Goal: Information Seeking & Learning: Learn about a topic

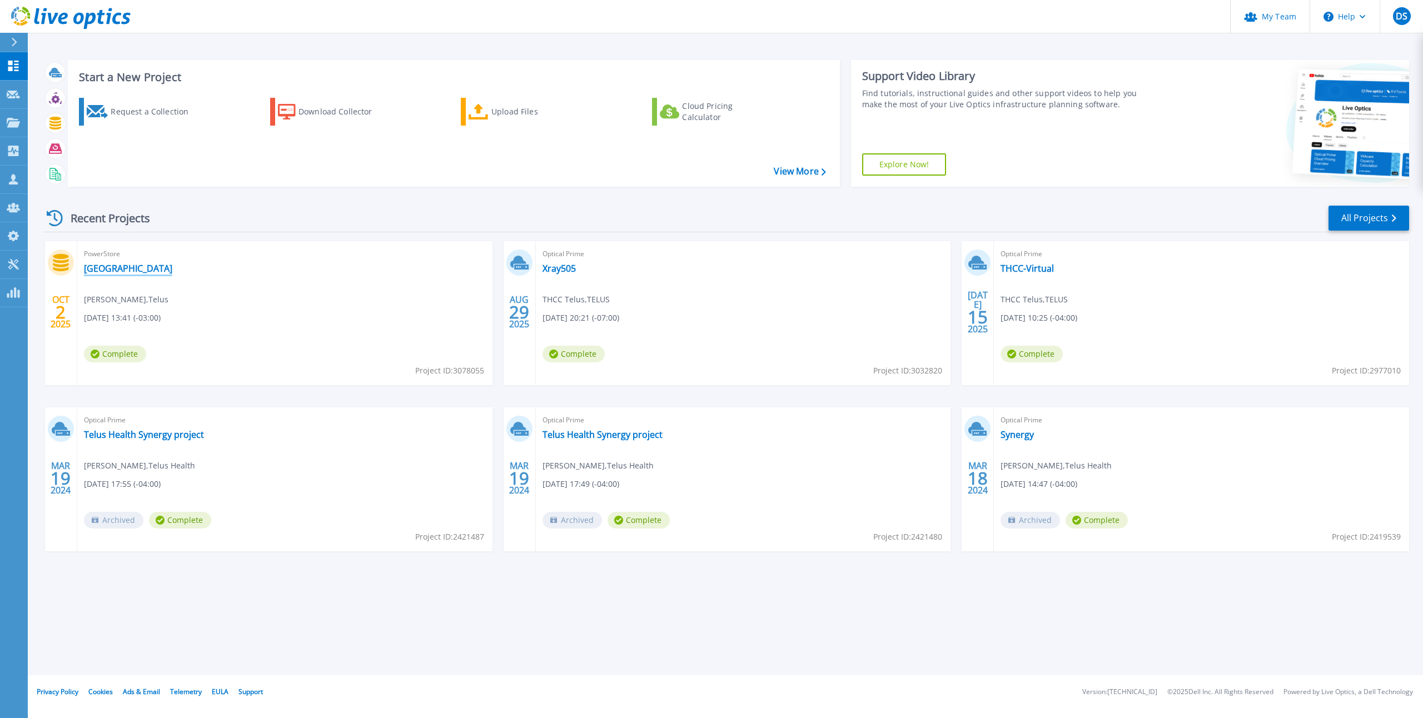
click at [113, 263] on link "[GEOGRAPHIC_DATA]" at bounding box center [128, 268] width 88 height 11
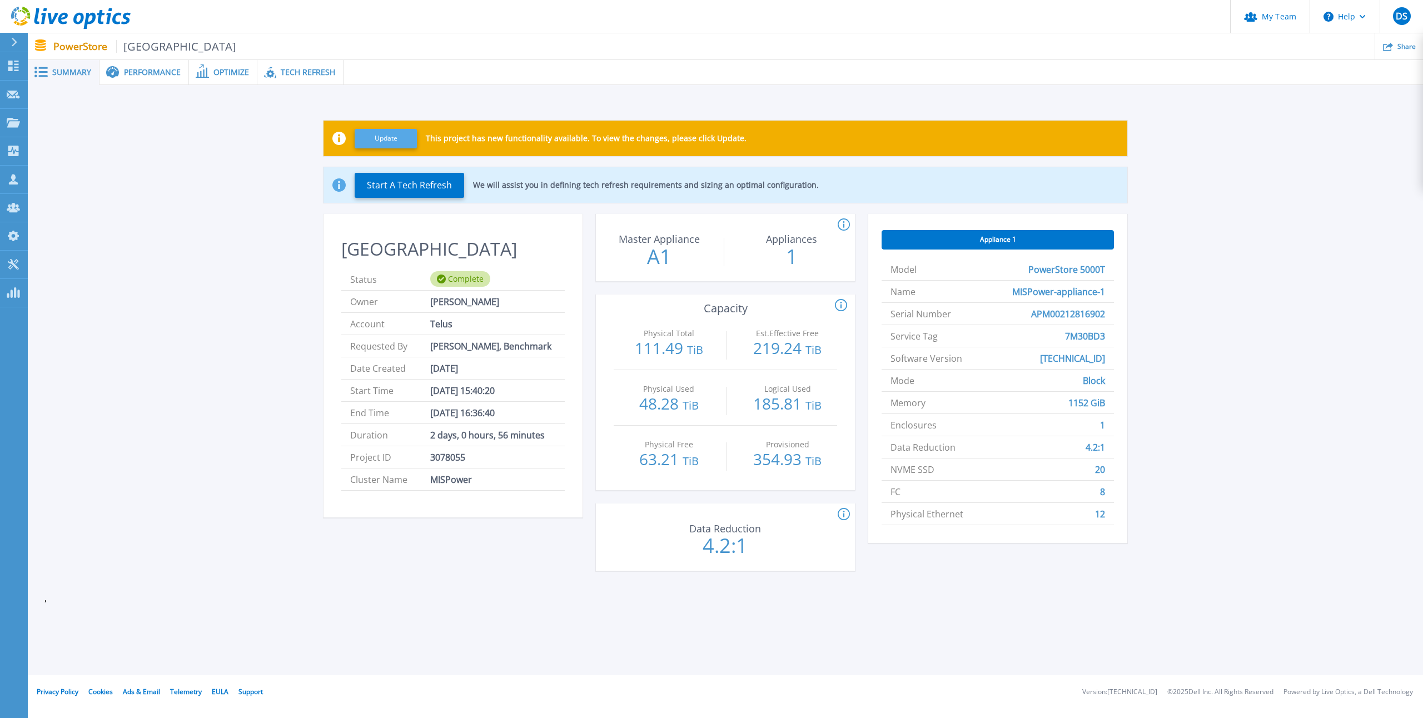
click at [390, 138] on button "Update" at bounding box center [386, 138] width 62 height 19
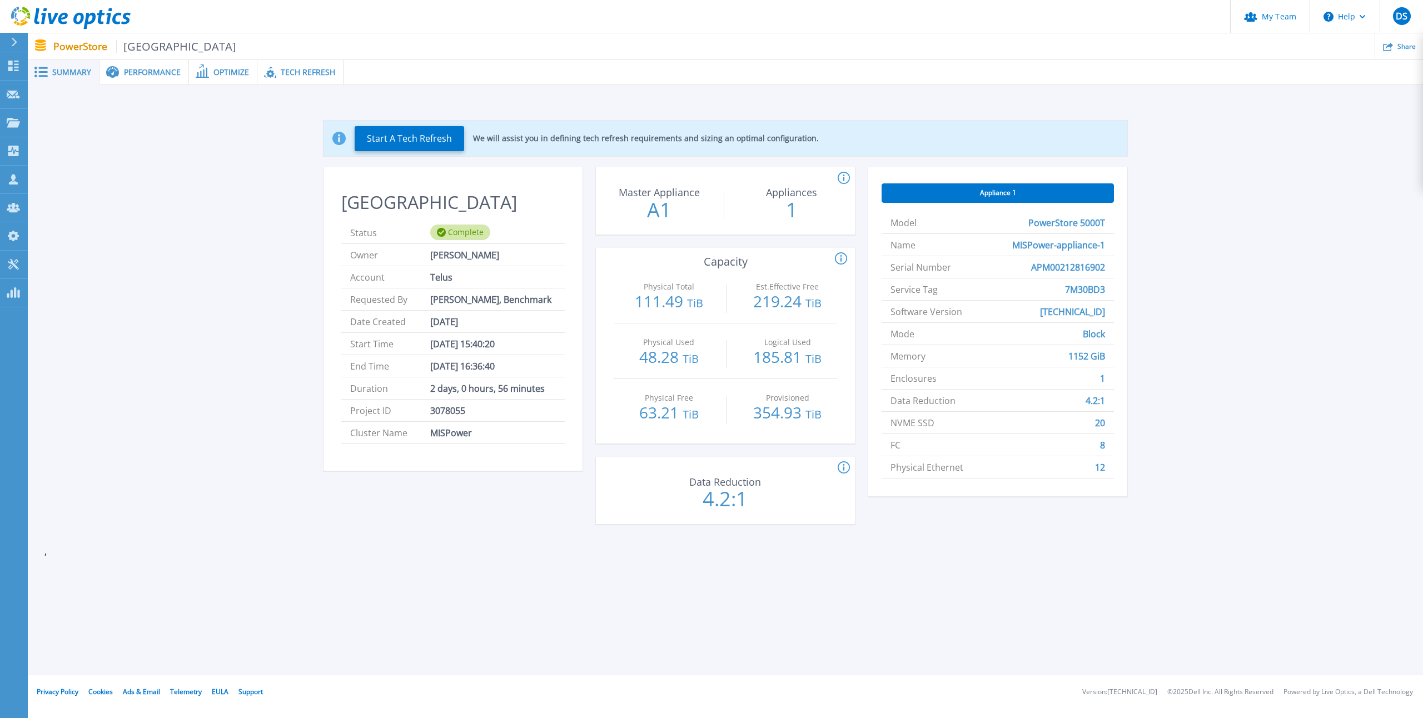
click at [159, 76] on span "Performance" at bounding box center [152, 72] width 57 height 8
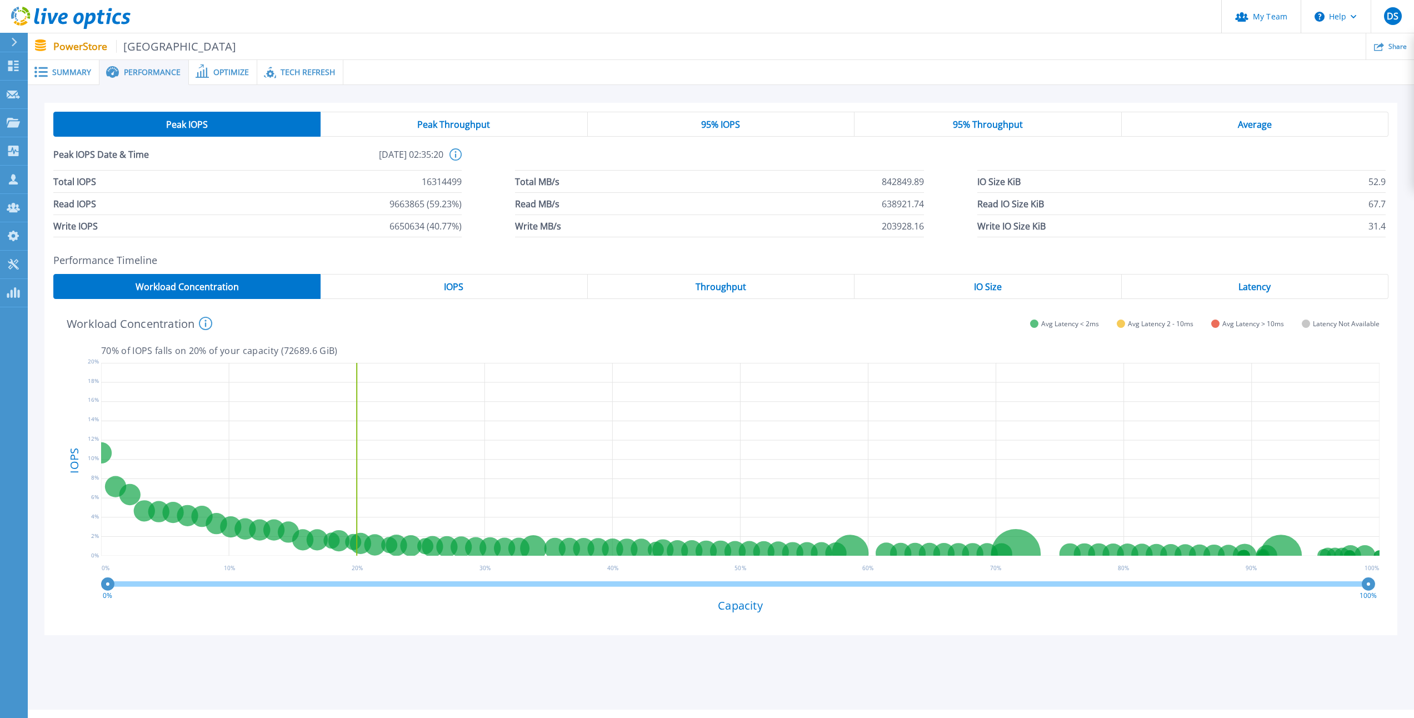
click at [209, 68] on span at bounding box center [201, 72] width 24 height 11
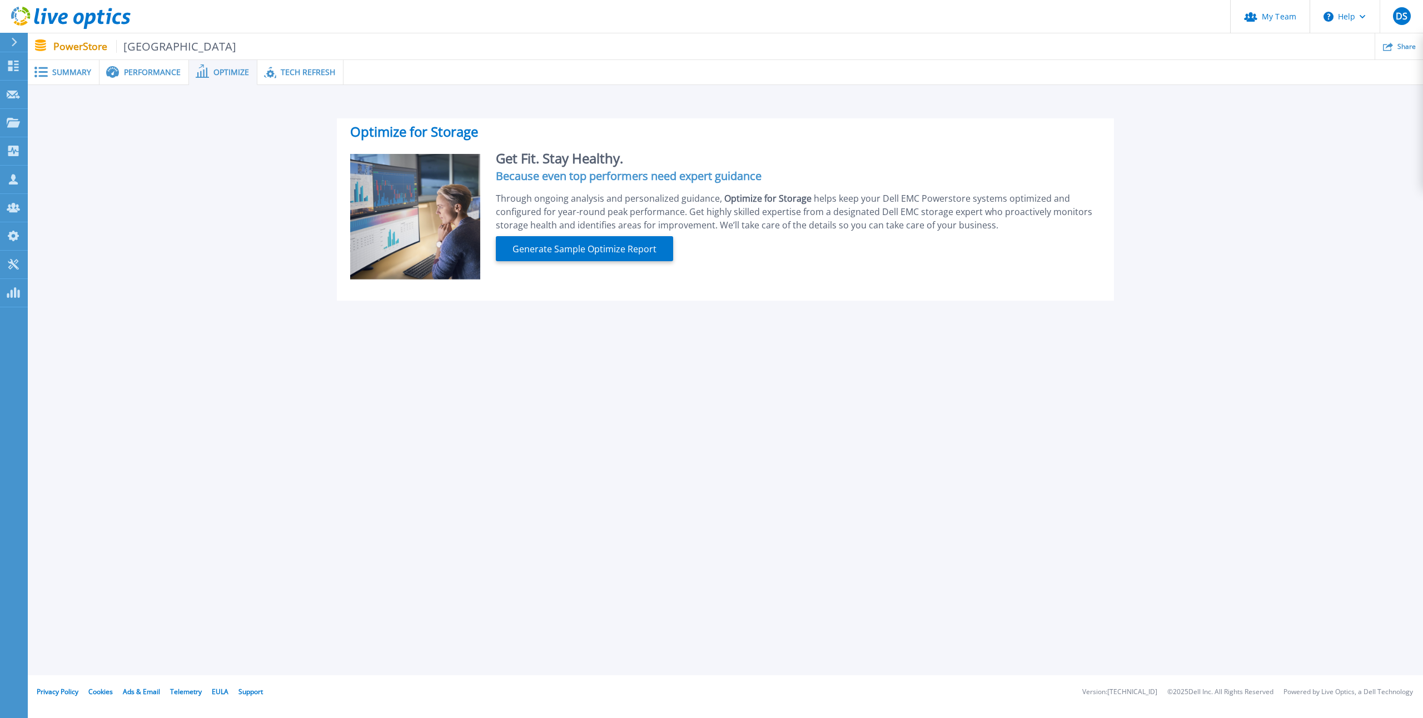
click at [276, 68] on span at bounding box center [268, 72] width 23 height 13
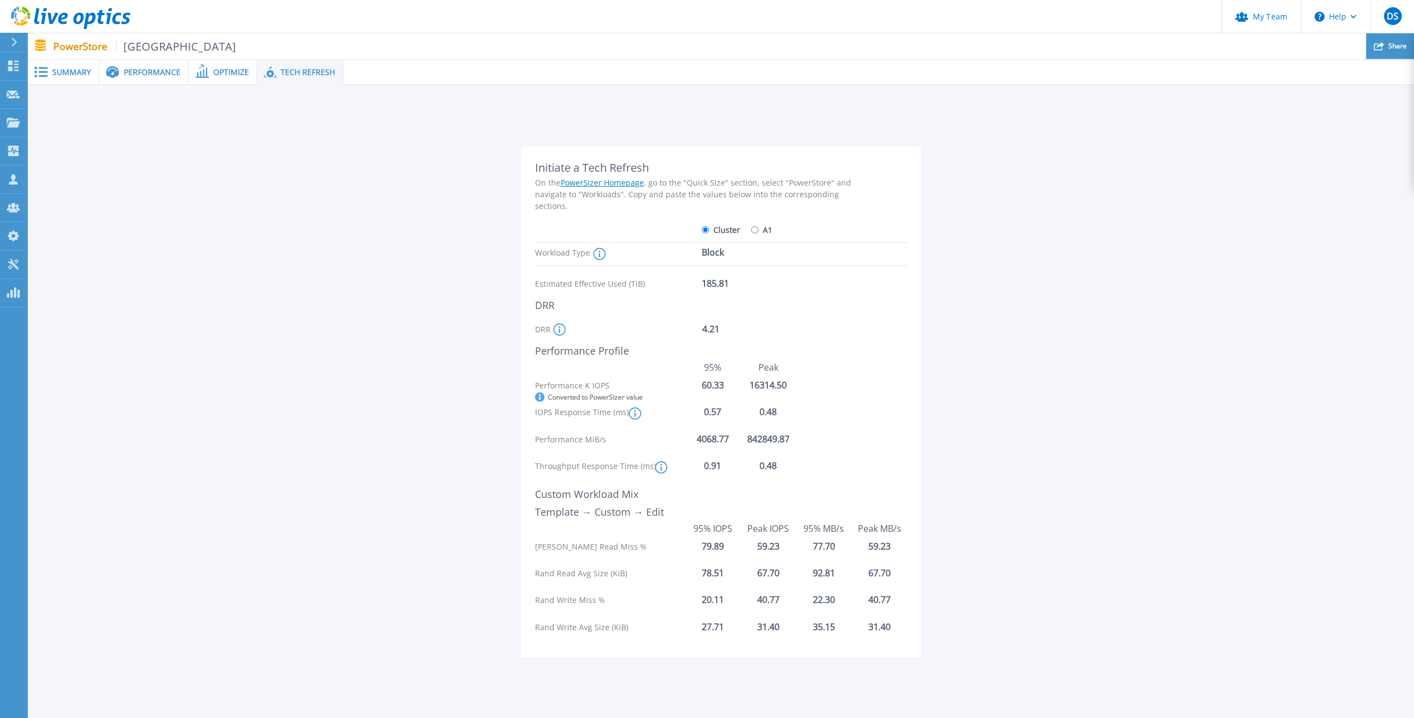
click at [1382, 42] on icon at bounding box center [1379, 46] width 10 height 10
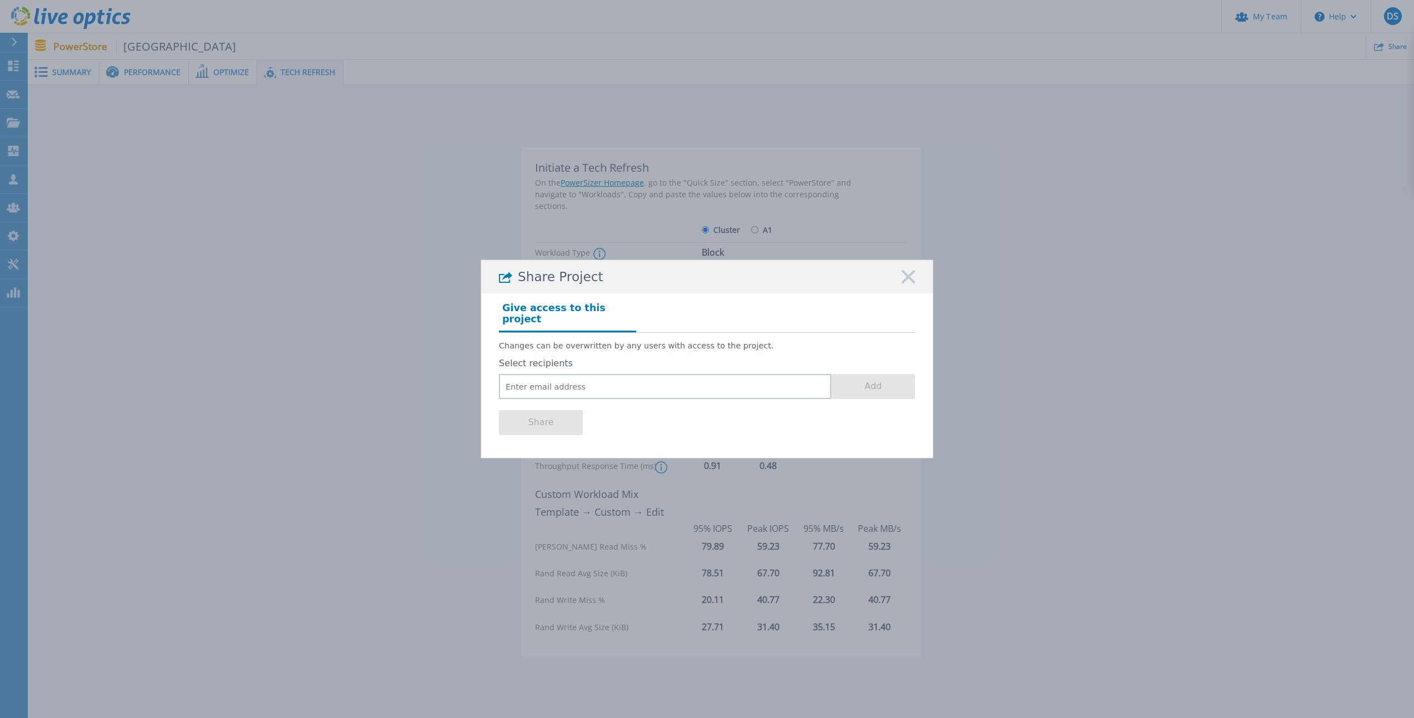
click at [912, 284] on rect at bounding box center [908, 277] width 14 height 14
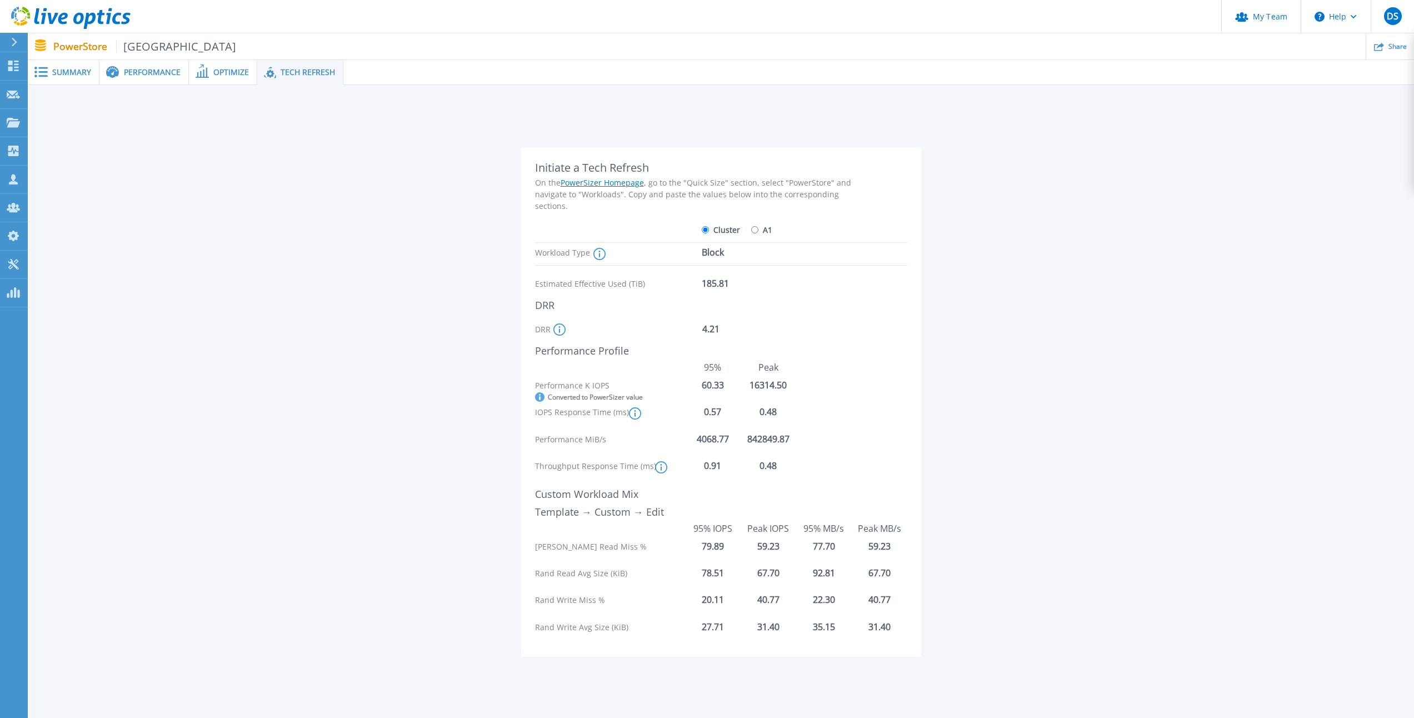
click at [77, 74] on span "Summary" at bounding box center [71, 72] width 39 height 8
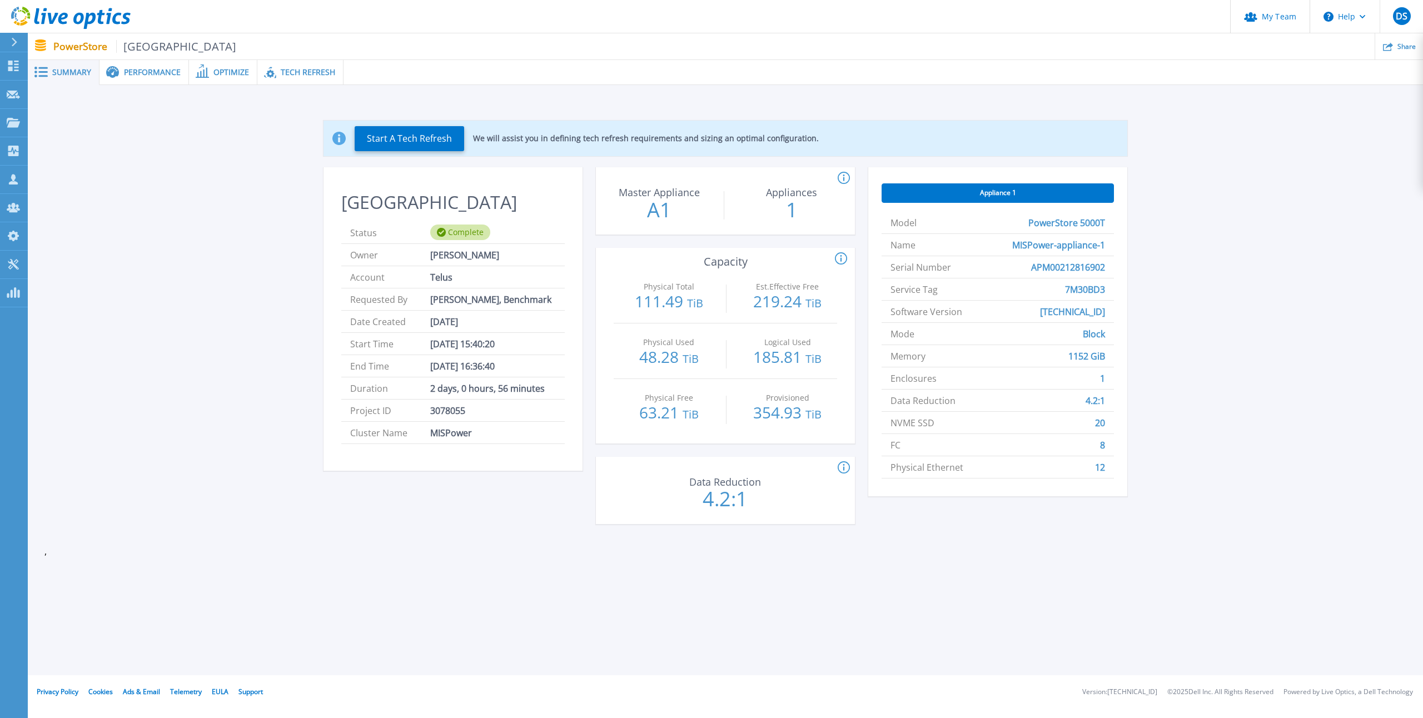
click at [967, 189] on div "Appliance 1" at bounding box center [997, 192] width 232 height 19
click at [1001, 196] on span "Appliance 1" at bounding box center [998, 192] width 36 height 9
click at [340, 140] on icon at bounding box center [338, 138] width 13 height 13
click at [162, 73] on span "Performance" at bounding box center [152, 72] width 57 height 8
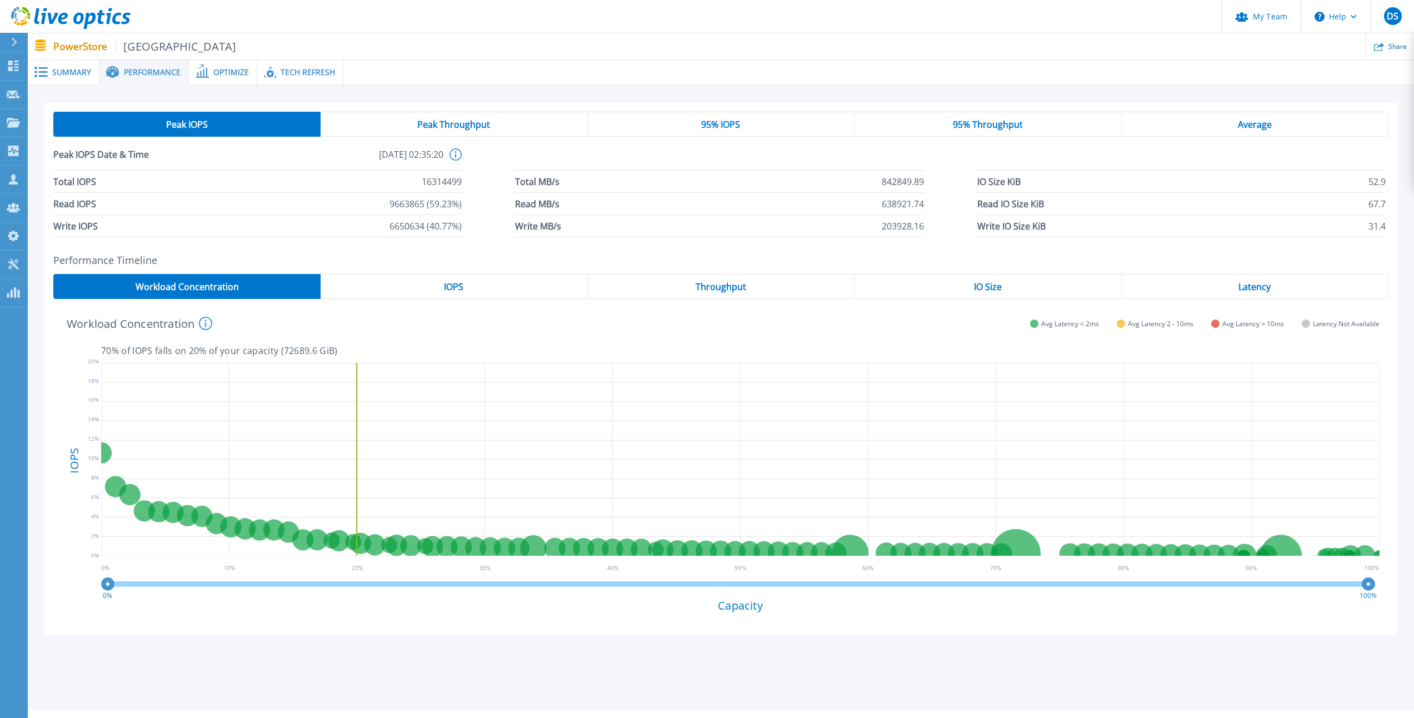
click at [164, 290] on span "Workload Concentration" at bounding box center [187, 286] width 103 height 9
click at [200, 128] on span "Peak IOPS" at bounding box center [187, 124] width 42 height 9
click at [449, 290] on span "IOPS" at bounding box center [453, 286] width 19 height 9
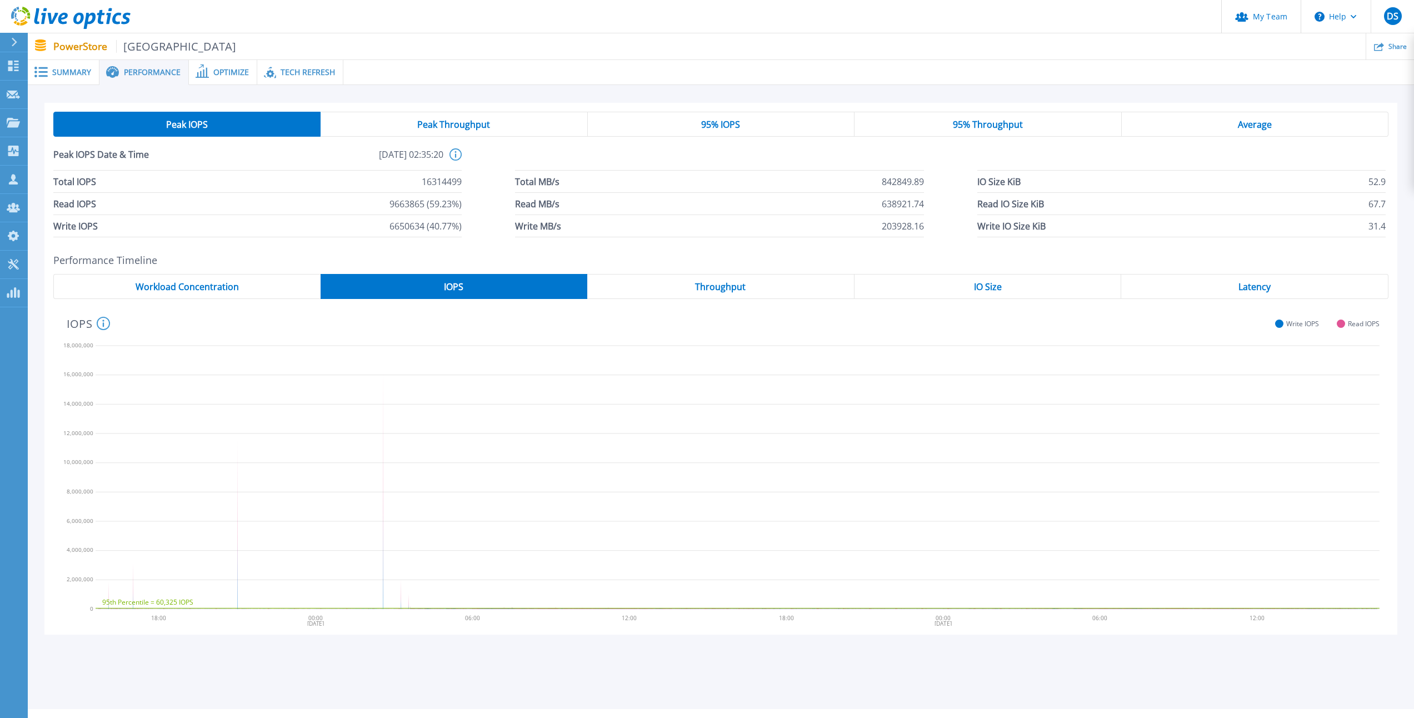
click at [723, 280] on div "Throughput" at bounding box center [720, 286] width 267 height 25
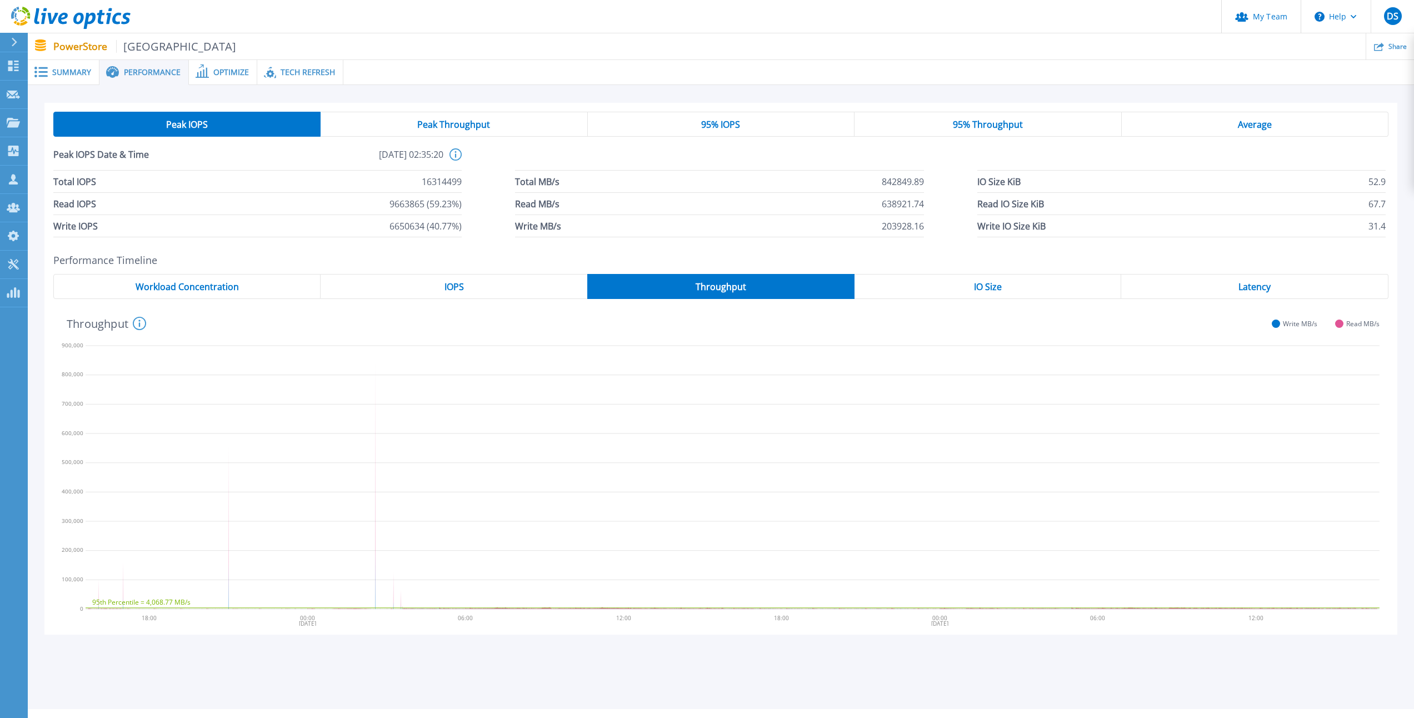
click at [966, 284] on div "IO Size" at bounding box center [988, 286] width 267 height 25
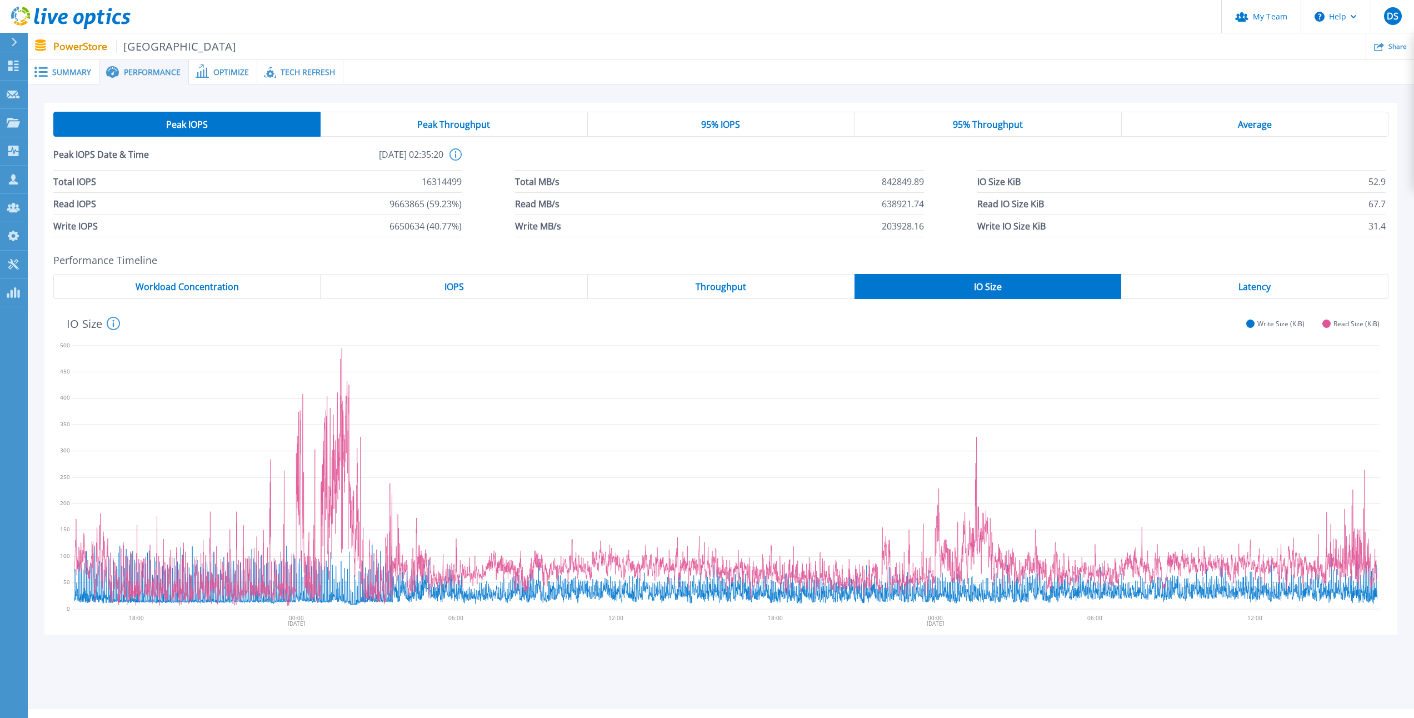
click at [1244, 288] on span "Latency" at bounding box center [1255, 286] width 32 height 9
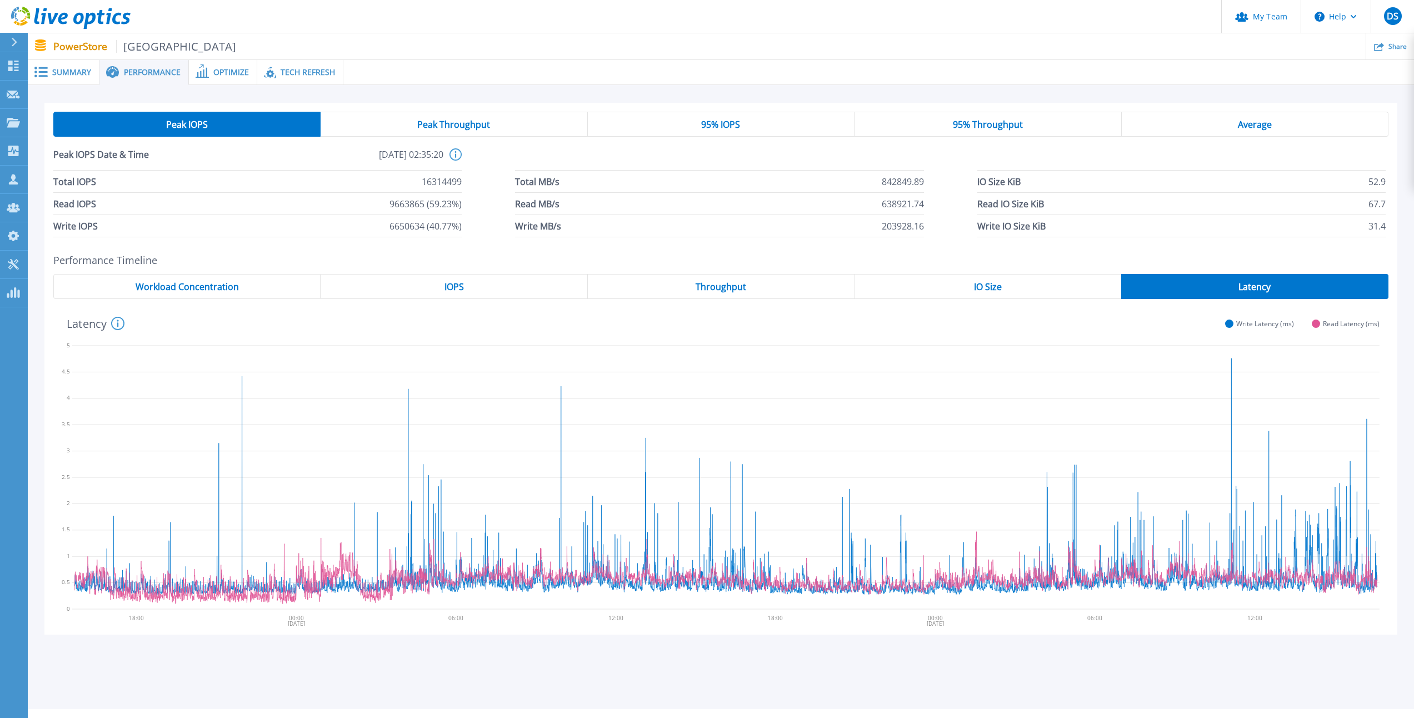
click at [221, 70] on span "Optimize" at bounding box center [231, 72] width 36 height 8
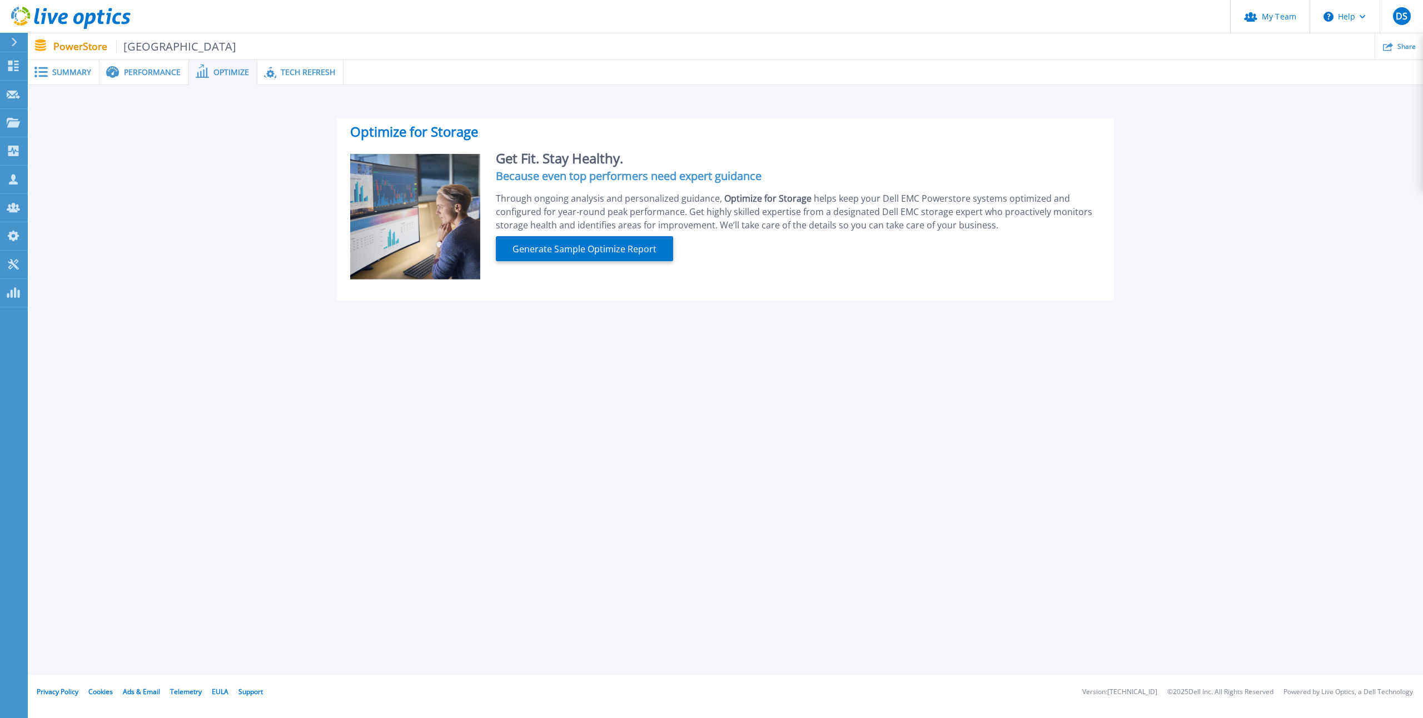
click at [299, 76] on span "Tech Refresh" at bounding box center [308, 72] width 54 height 8
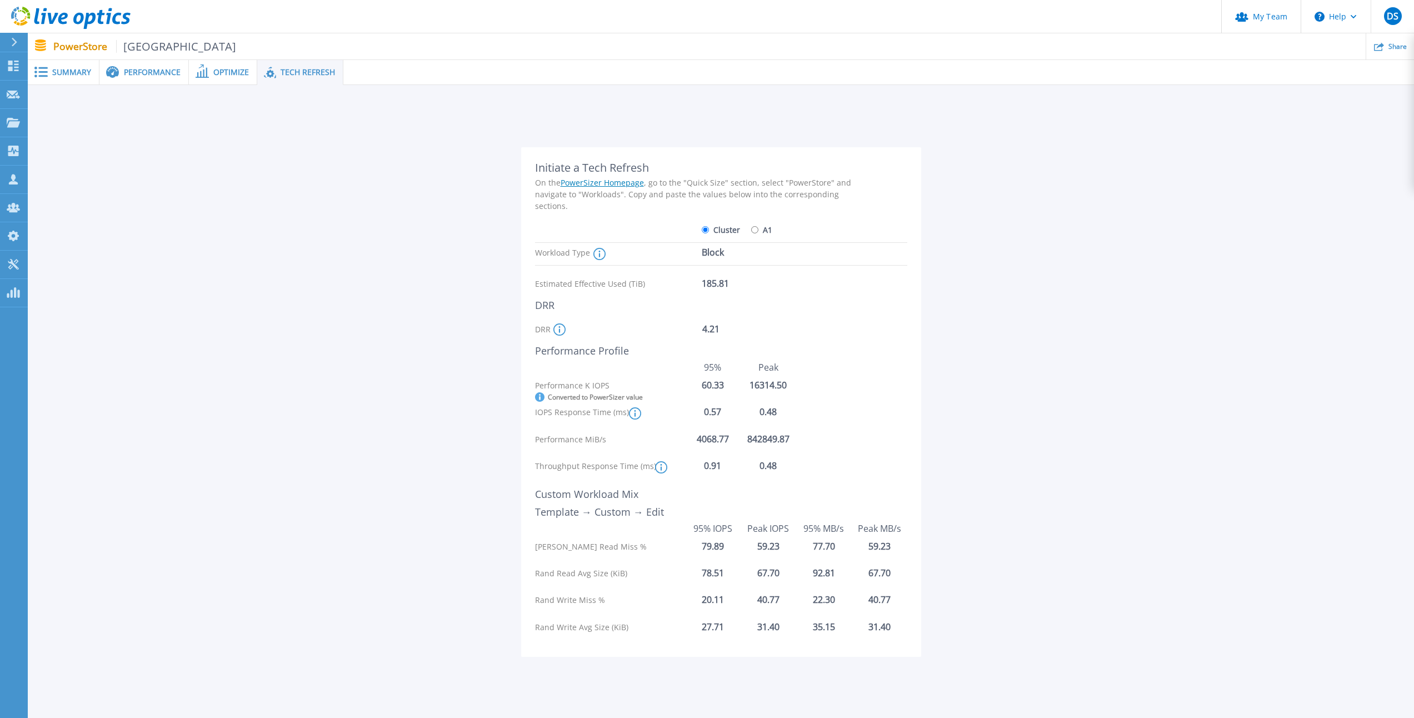
click at [39, 77] on rect at bounding box center [42, 77] width 9 height 2
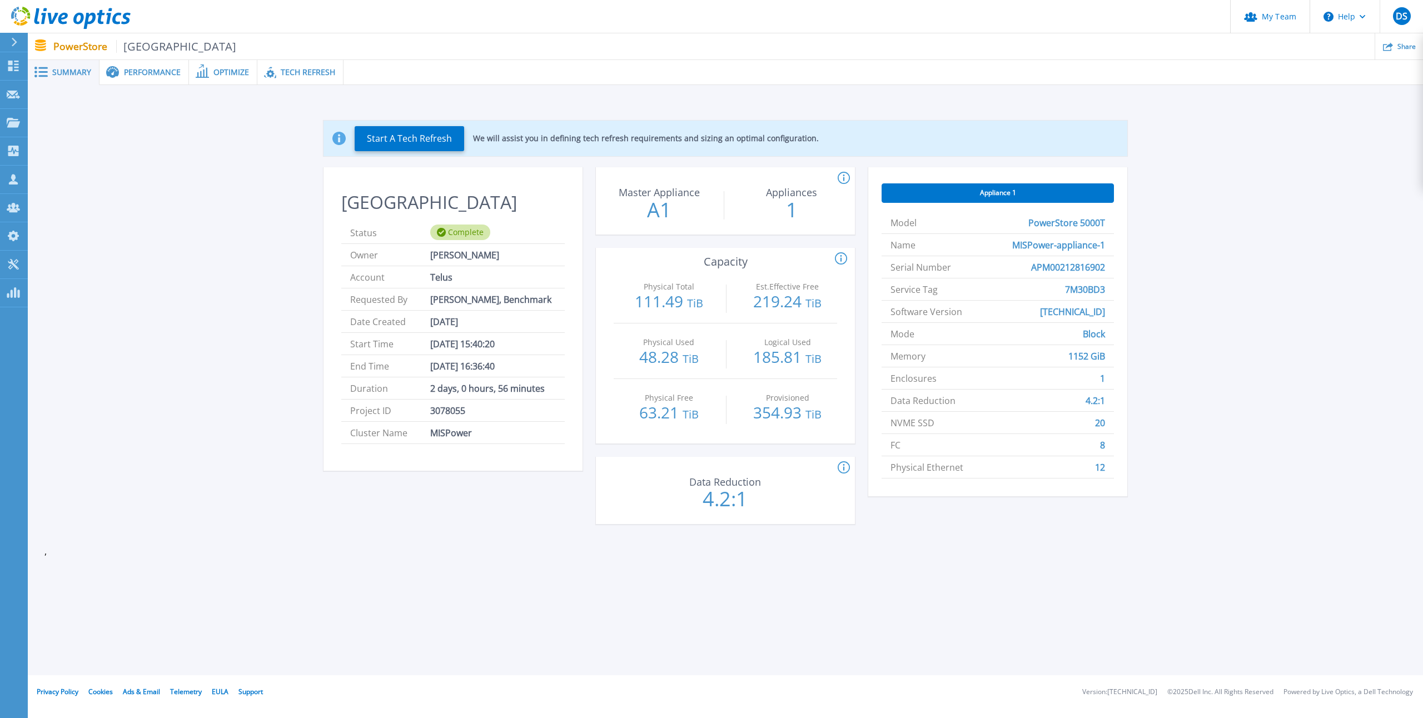
click at [159, 71] on span "Performance" at bounding box center [152, 72] width 57 height 8
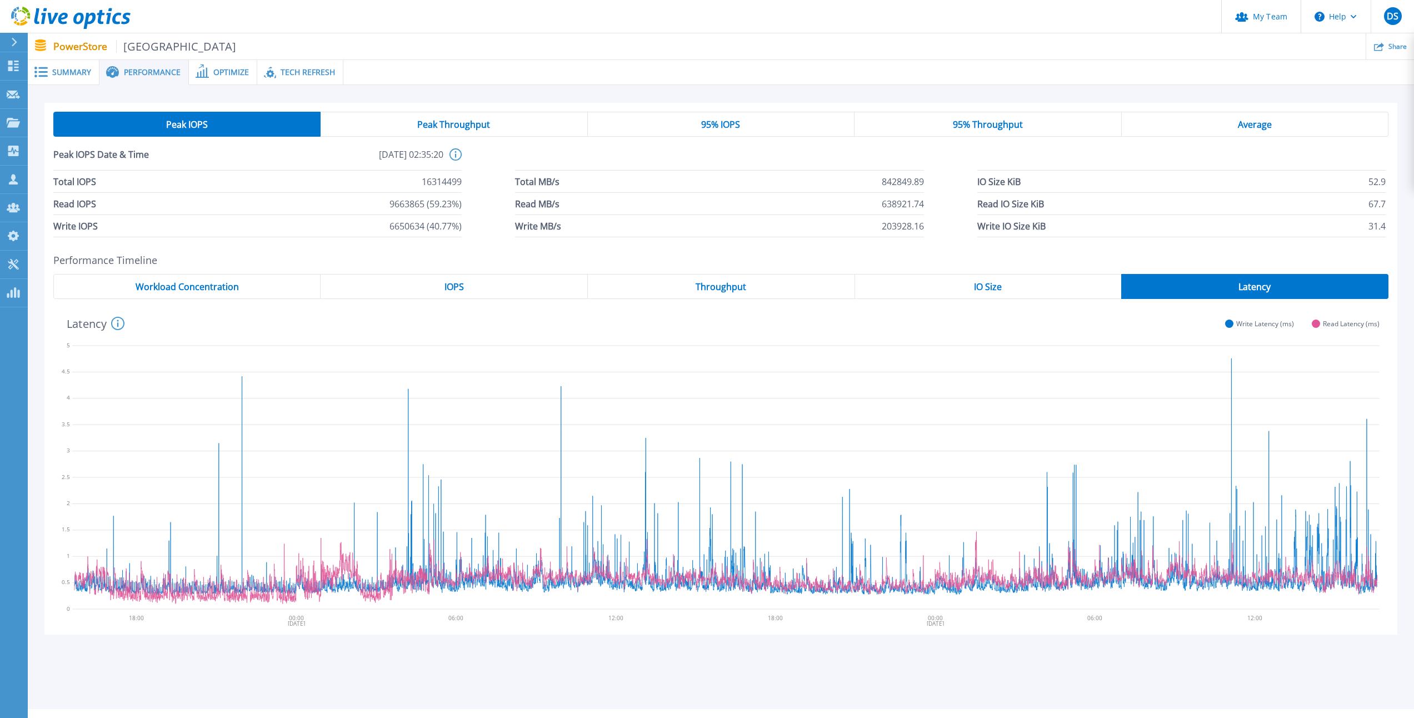
click at [149, 282] on span "Workload Concentration" at bounding box center [187, 286] width 103 height 9
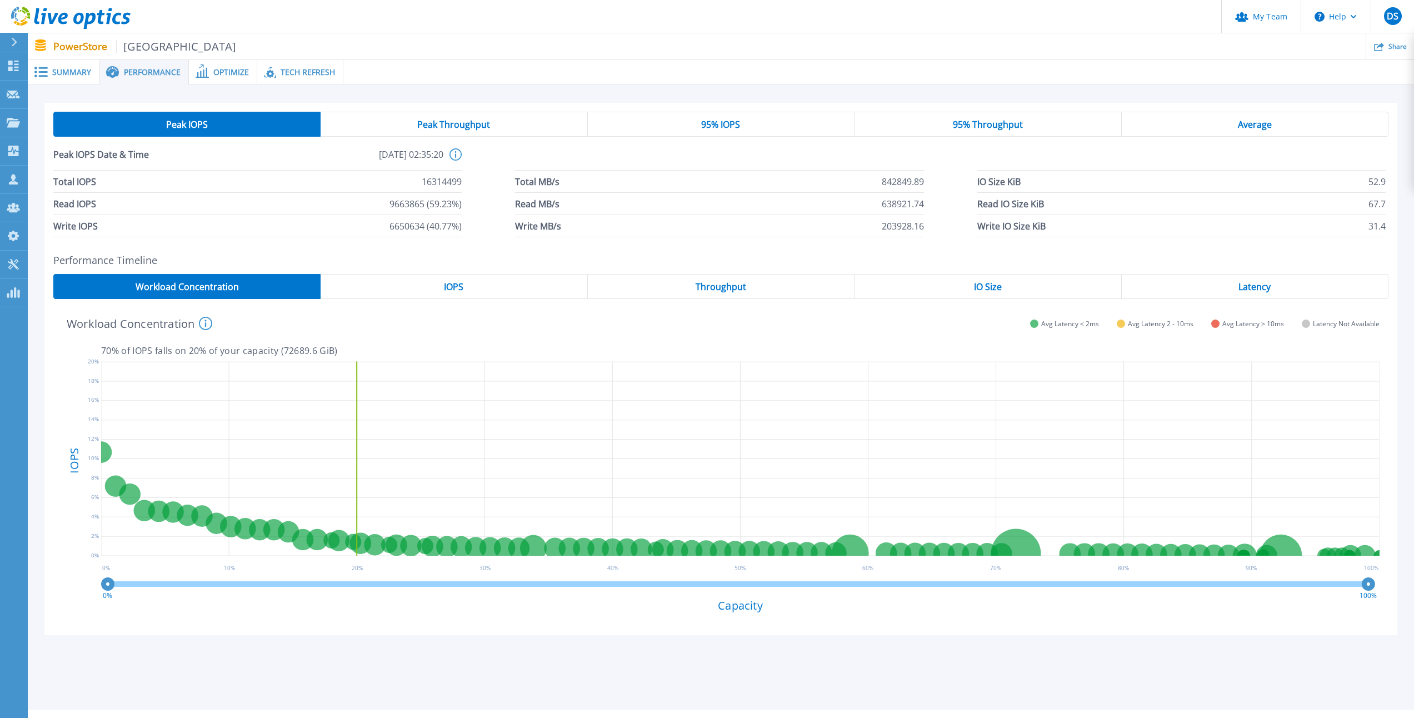
drag, startPoint x: 418, startPoint y: 688, endPoint x: 397, endPoint y: 607, distance: 83.3
click at [418, 688] on div "Summary Performance Optimize Tech Refresh Start A Tech Refresh We will assist y…" at bounding box center [721, 355] width 1387 height 710
click at [465, 284] on div "IOPS" at bounding box center [454, 286] width 267 height 25
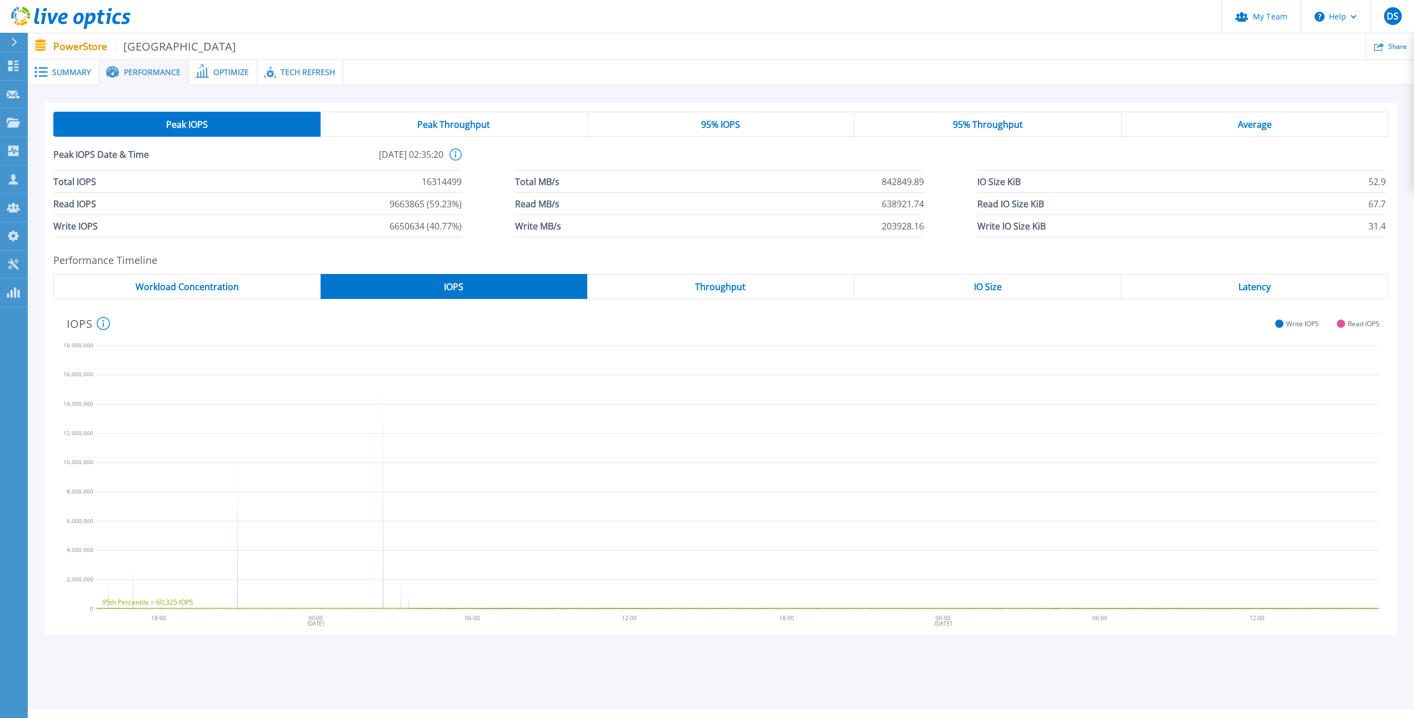
click at [745, 286] on span "Throughput" at bounding box center [720, 286] width 51 height 9
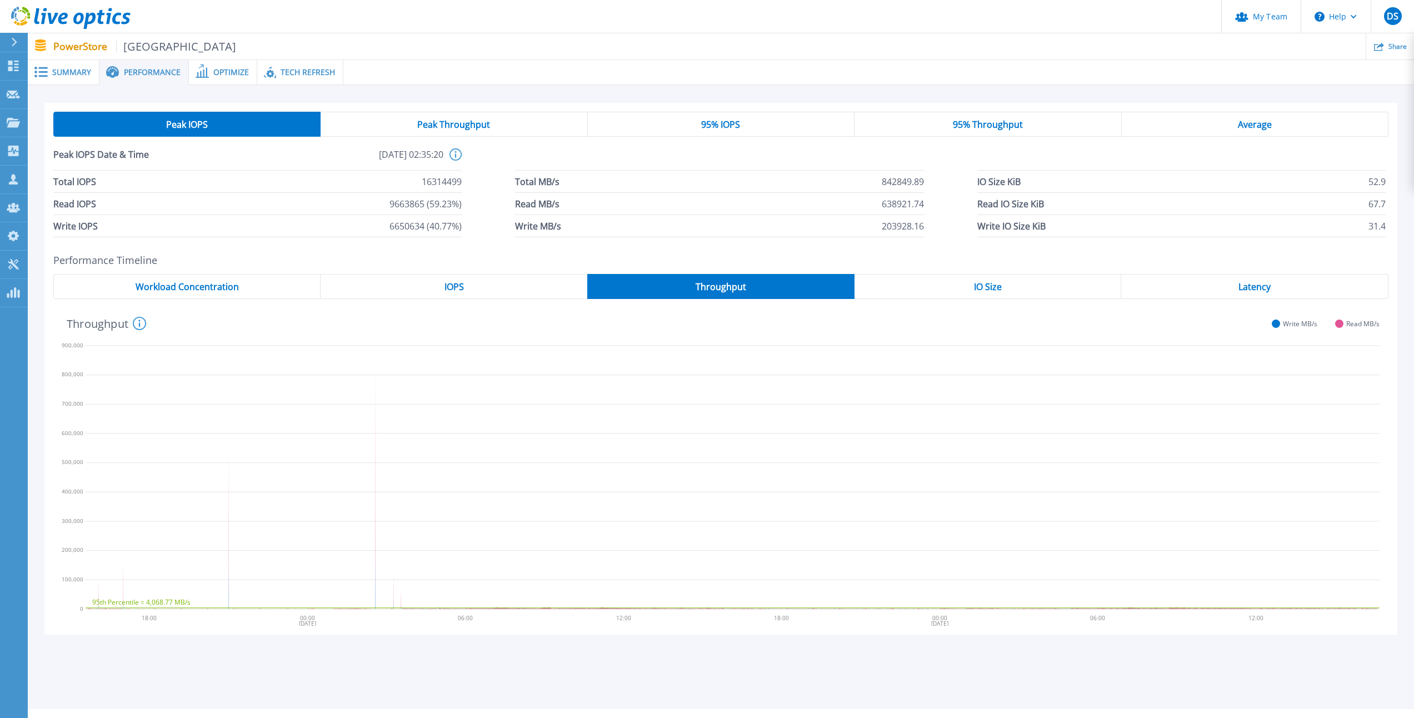
click at [989, 284] on span "IO Size" at bounding box center [988, 286] width 28 height 9
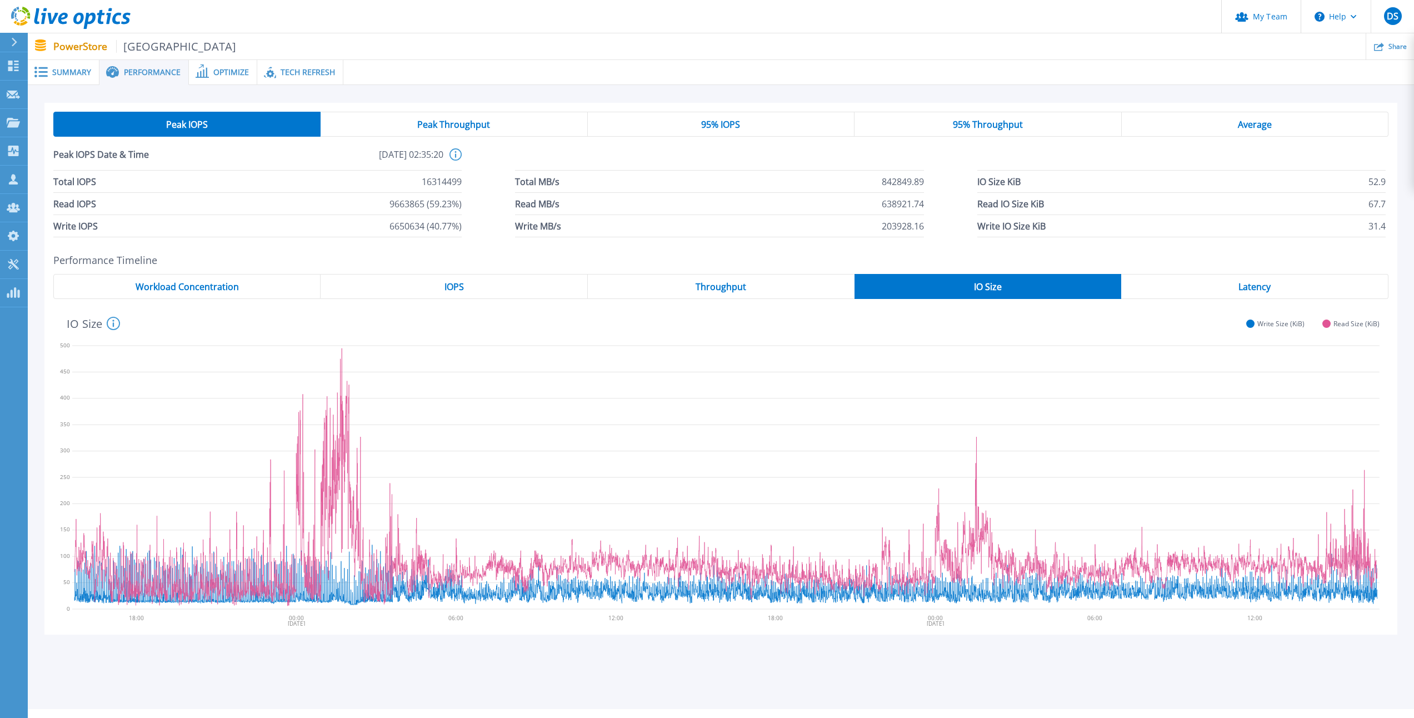
click at [1255, 288] on span "Latency" at bounding box center [1255, 286] width 32 height 9
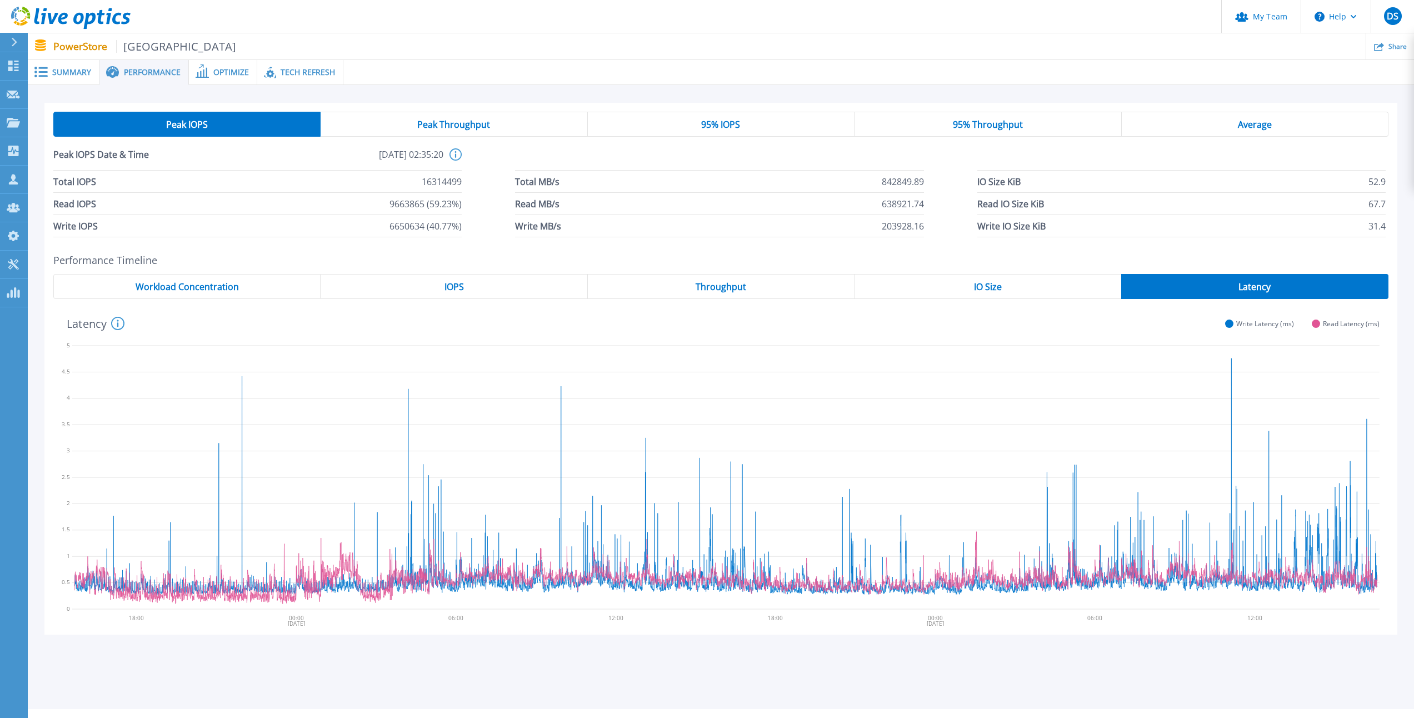
click at [287, 70] on span "Tech Refresh" at bounding box center [308, 72] width 54 height 8
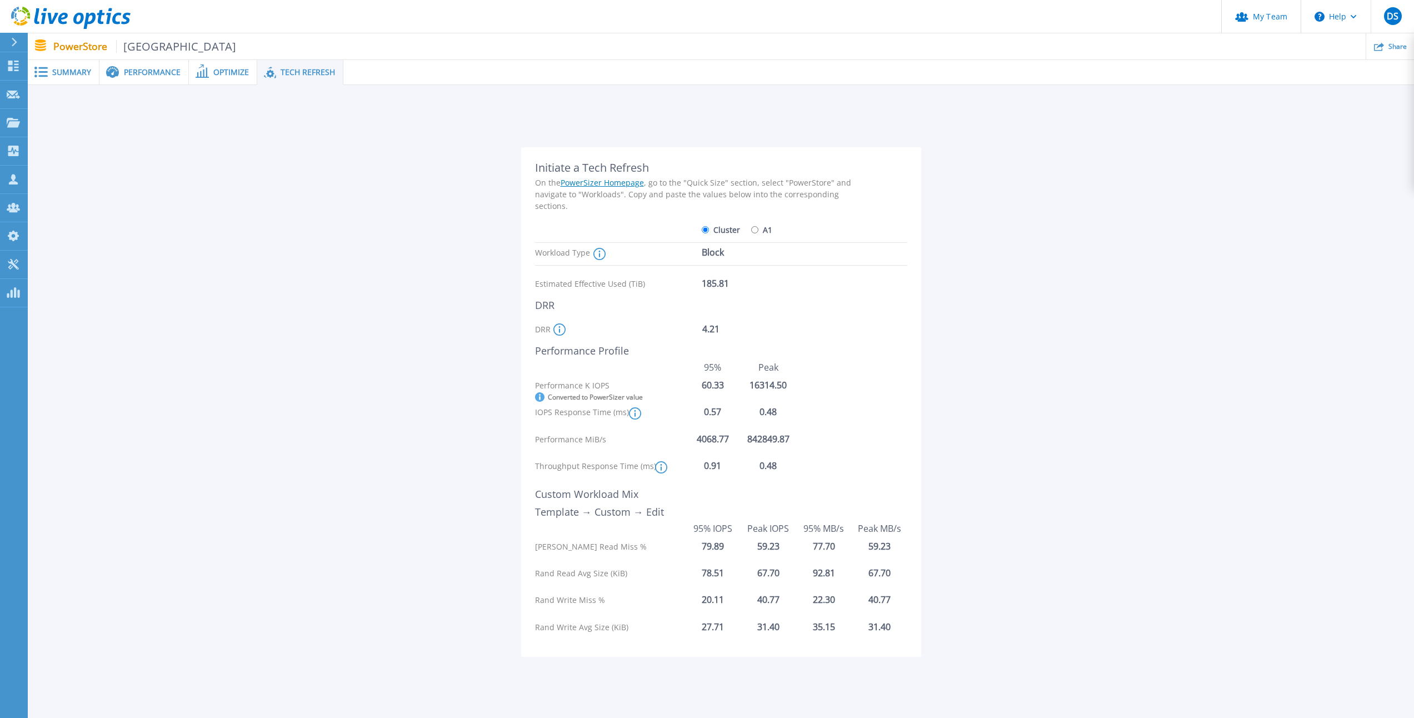
drag, startPoint x: 1245, startPoint y: 206, endPoint x: 1152, endPoint y: 174, distance: 98.6
click at [1245, 206] on div "Initiate a Tech Refresh On the PowerSizer Homepage , go to the "Quick Size" sec…" at bounding box center [720, 397] width 1353 height 536
click at [69, 71] on span "Summary" at bounding box center [71, 72] width 39 height 8
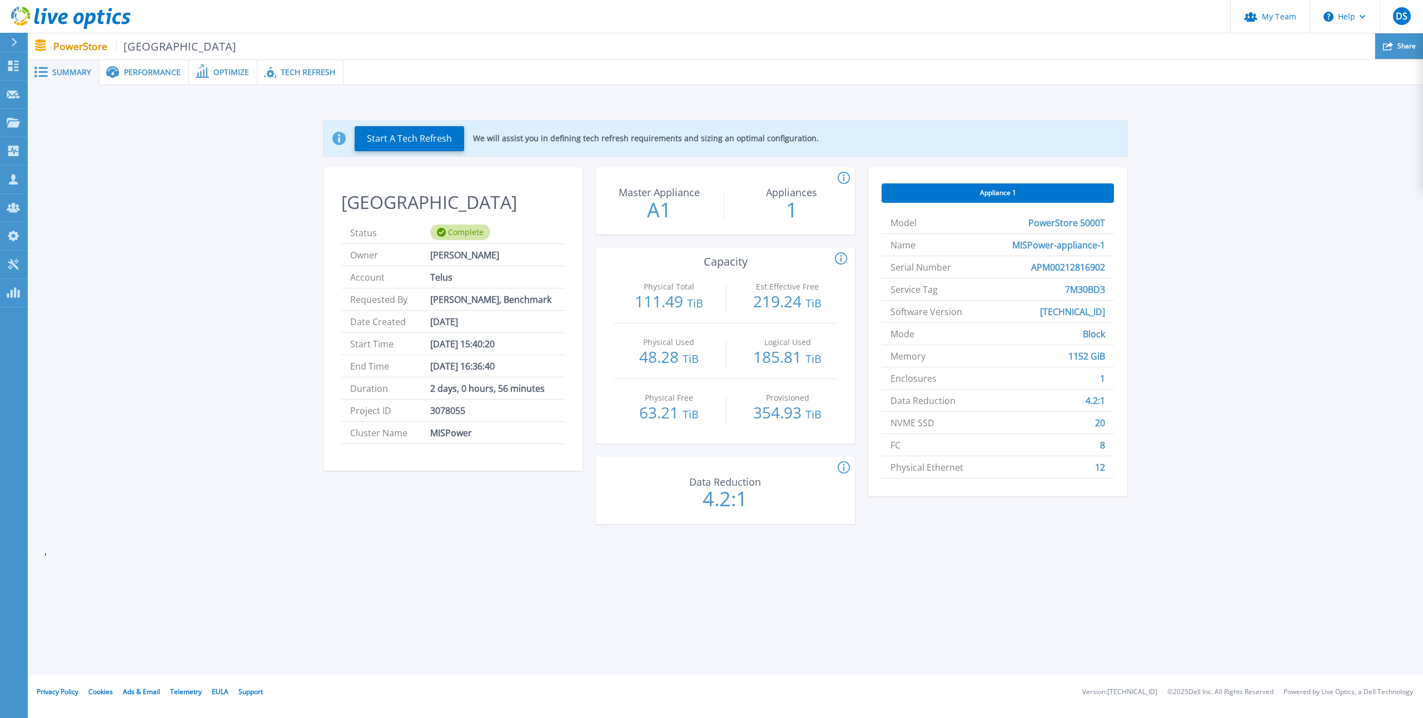
click at [1396, 49] on div "Share" at bounding box center [1399, 46] width 48 height 26
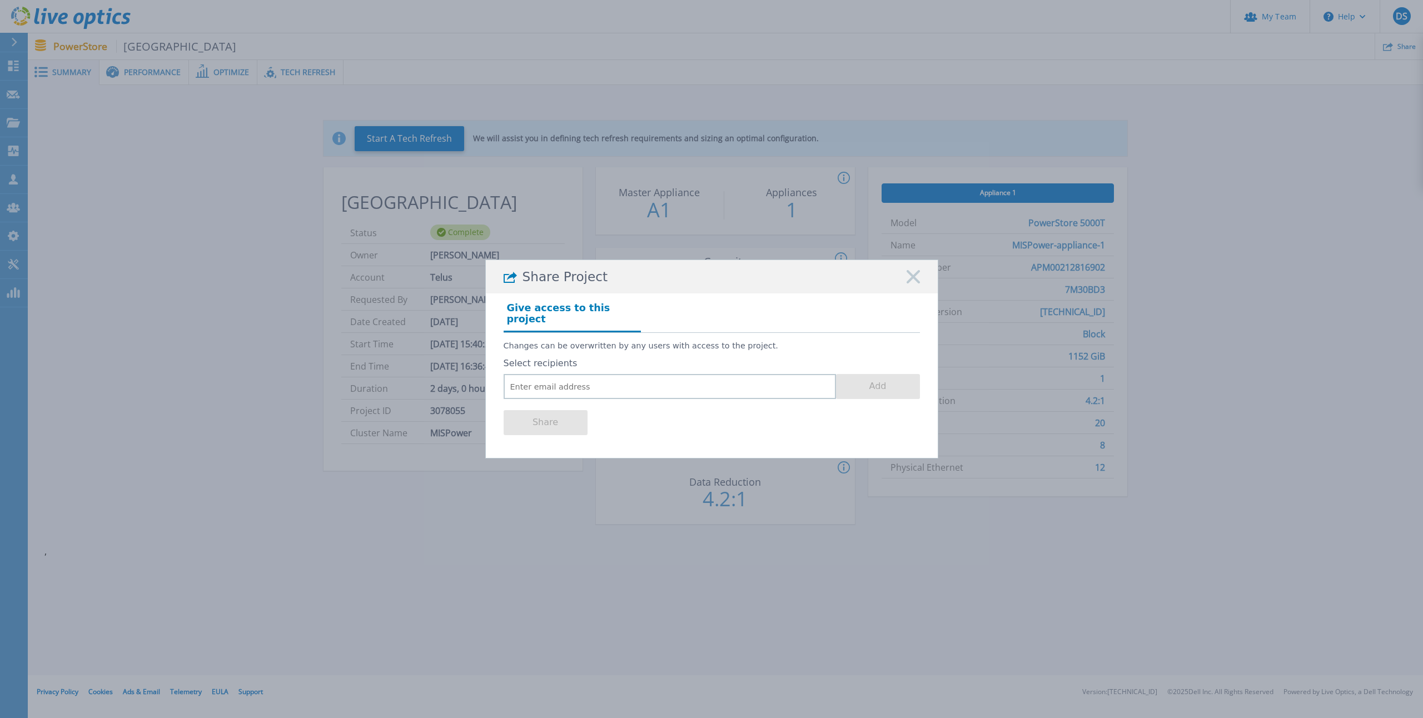
click at [913, 278] on icon at bounding box center [912, 276] width 13 height 13
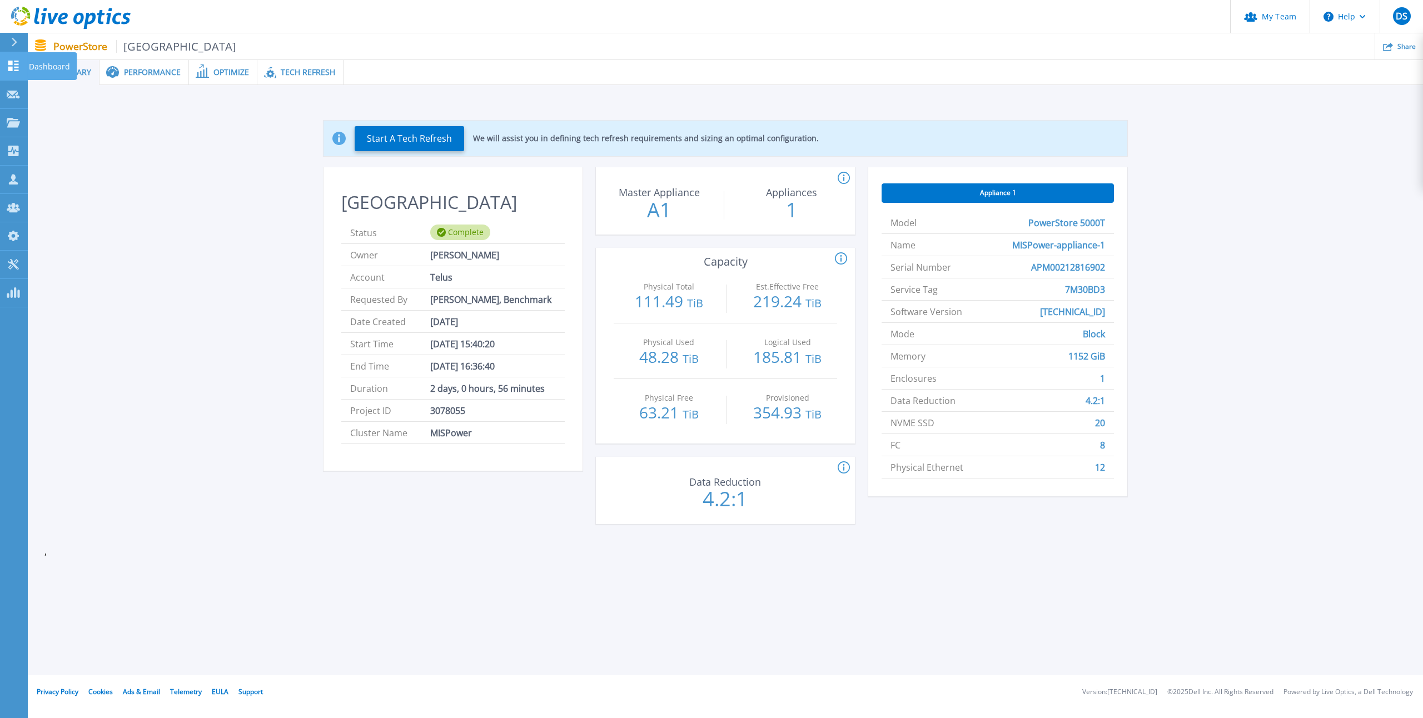
click at [48, 71] on p "Dashboard" at bounding box center [49, 66] width 41 height 29
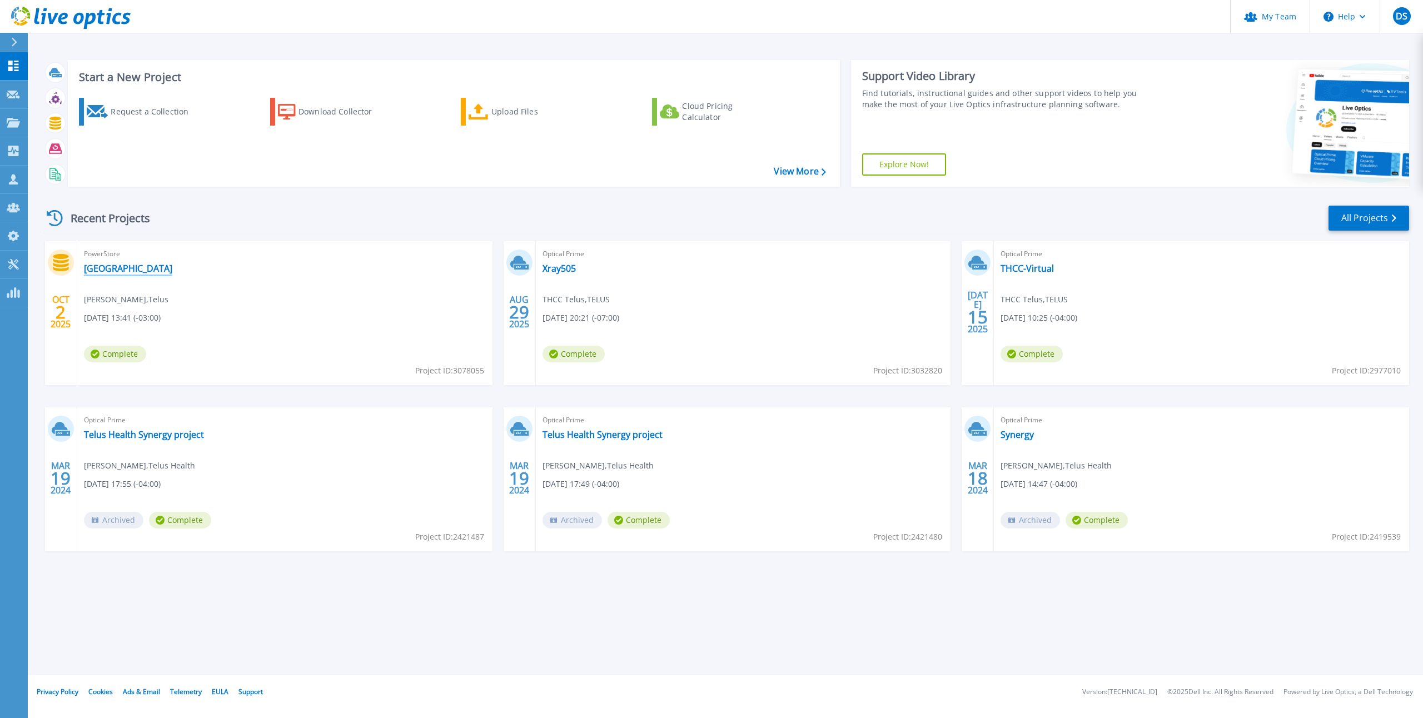
click at [93, 272] on link "[GEOGRAPHIC_DATA]" at bounding box center [128, 268] width 88 height 11
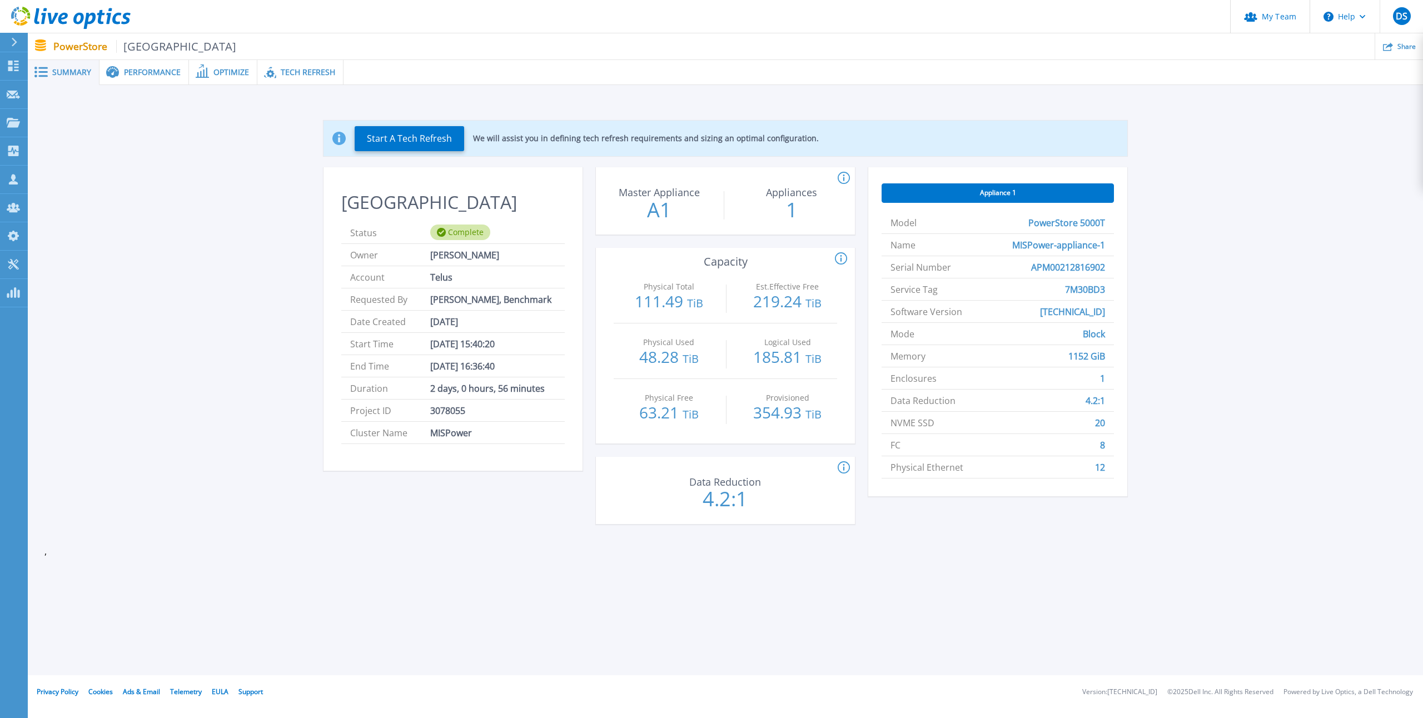
click at [1040, 187] on div "Appliance 1" at bounding box center [997, 192] width 232 height 19
click at [281, 68] on span "Tech Refresh" at bounding box center [308, 72] width 54 height 8
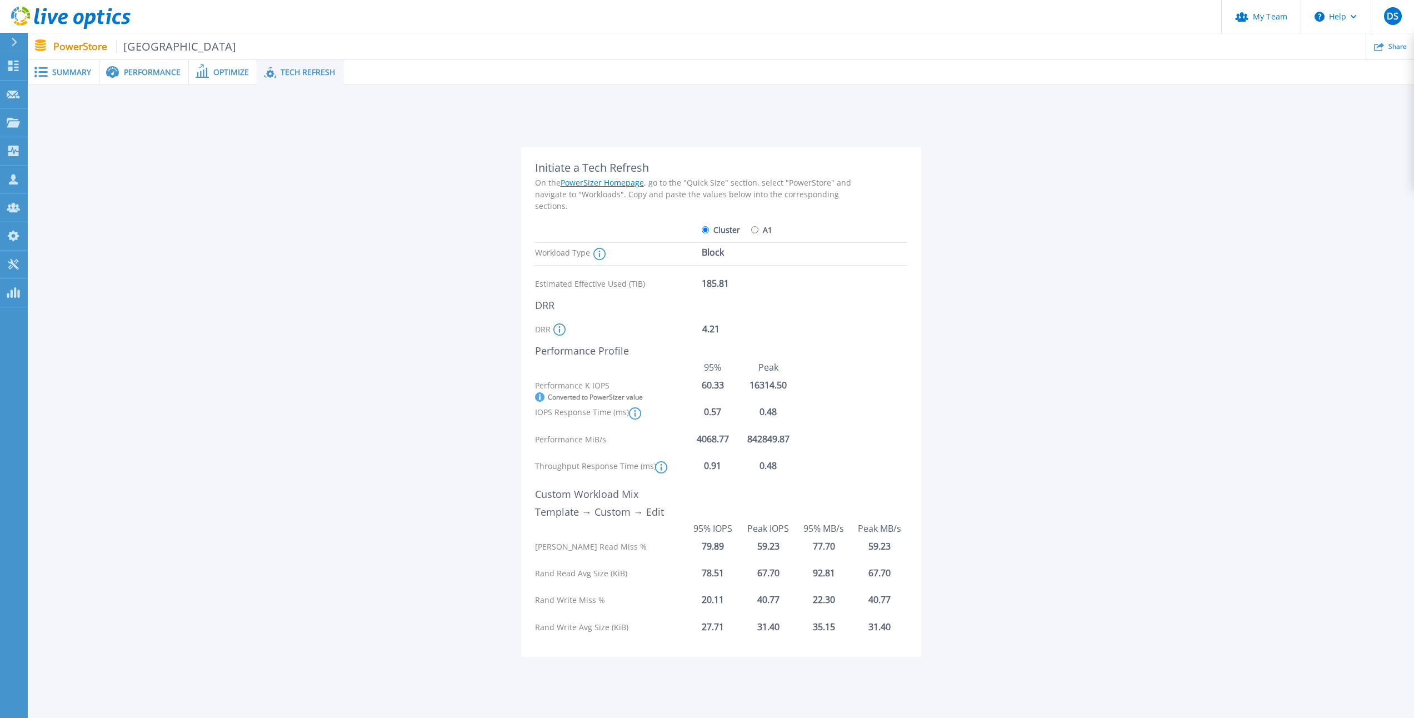
click at [752, 228] on input "A1" at bounding box center [754, 229] width 7 height 7
radio input "true"
click at [707, 228] on input "Cluster" at bounding box center [705, 229] width 7 height 7
radio input "true"
radio input "false"
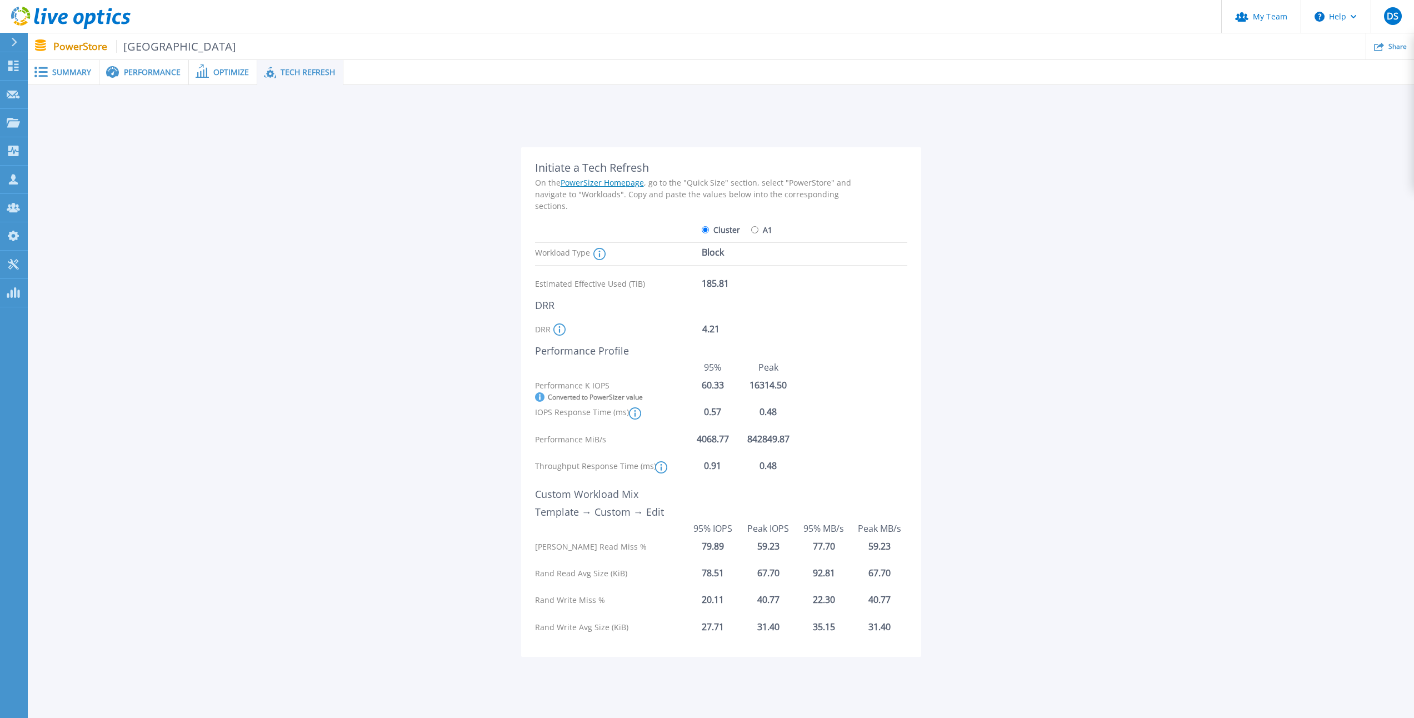
drag, startPoint x: 51, startPoint y: 60, endPoint x: 57, endPoint y: 70, distance: 12.0
click at [51, 60] on div "Summary" at bounding box center [64, 72] width 72 height 25
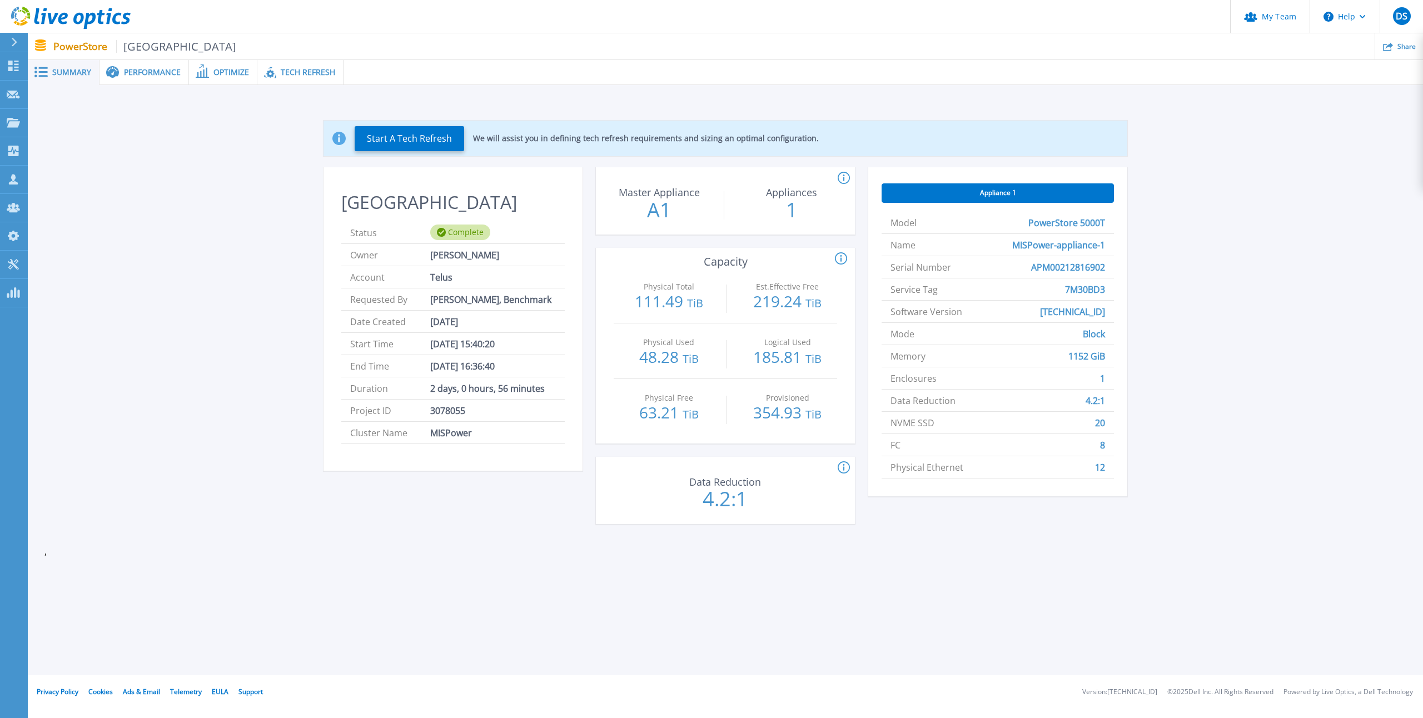
click at [57, 70] on span "Summary" at bounding box center [71, 72] width 39 height 8
